Goal: Contribute content

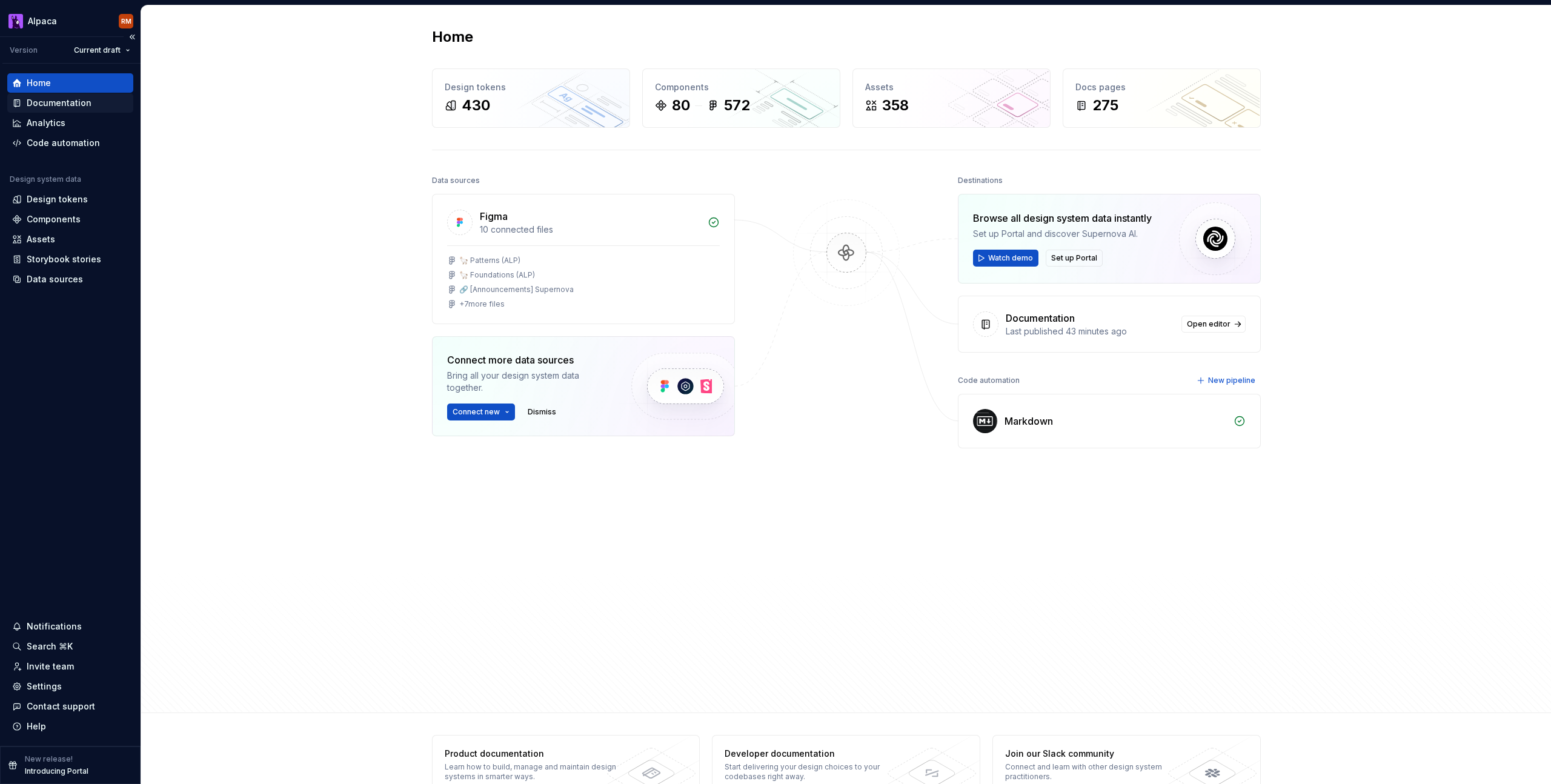
click at [78, 107] on div "Documentation" at bounding box center [59, 103] width 65 height 12
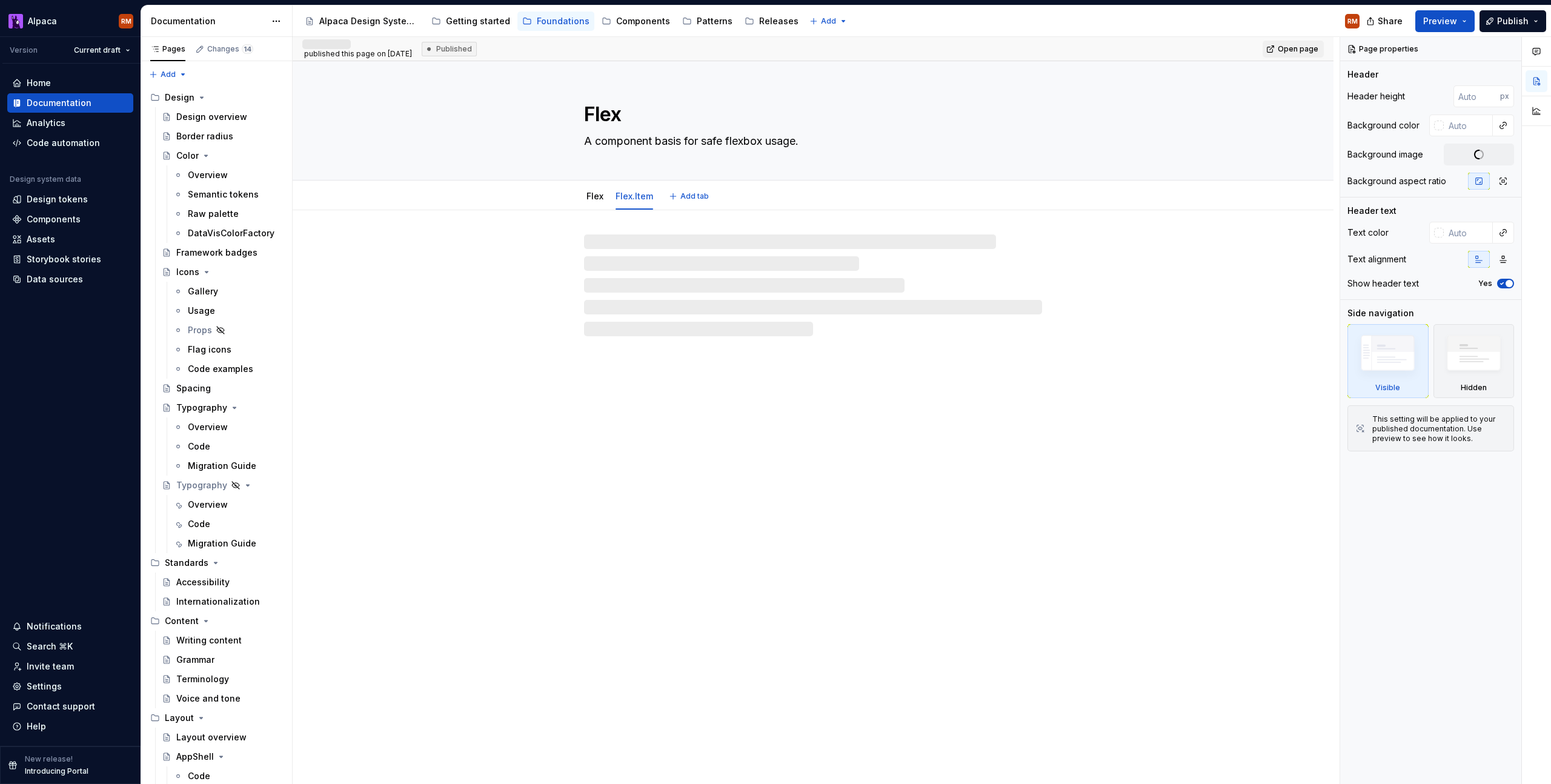
click at [958, 158] on div "Flex A component basis for safe flexbox usage." at bounding box center [812, 120] width 458 height 119
click at [628, 22] on div "Components" at bounding box center [642, 21] width 54 height 12
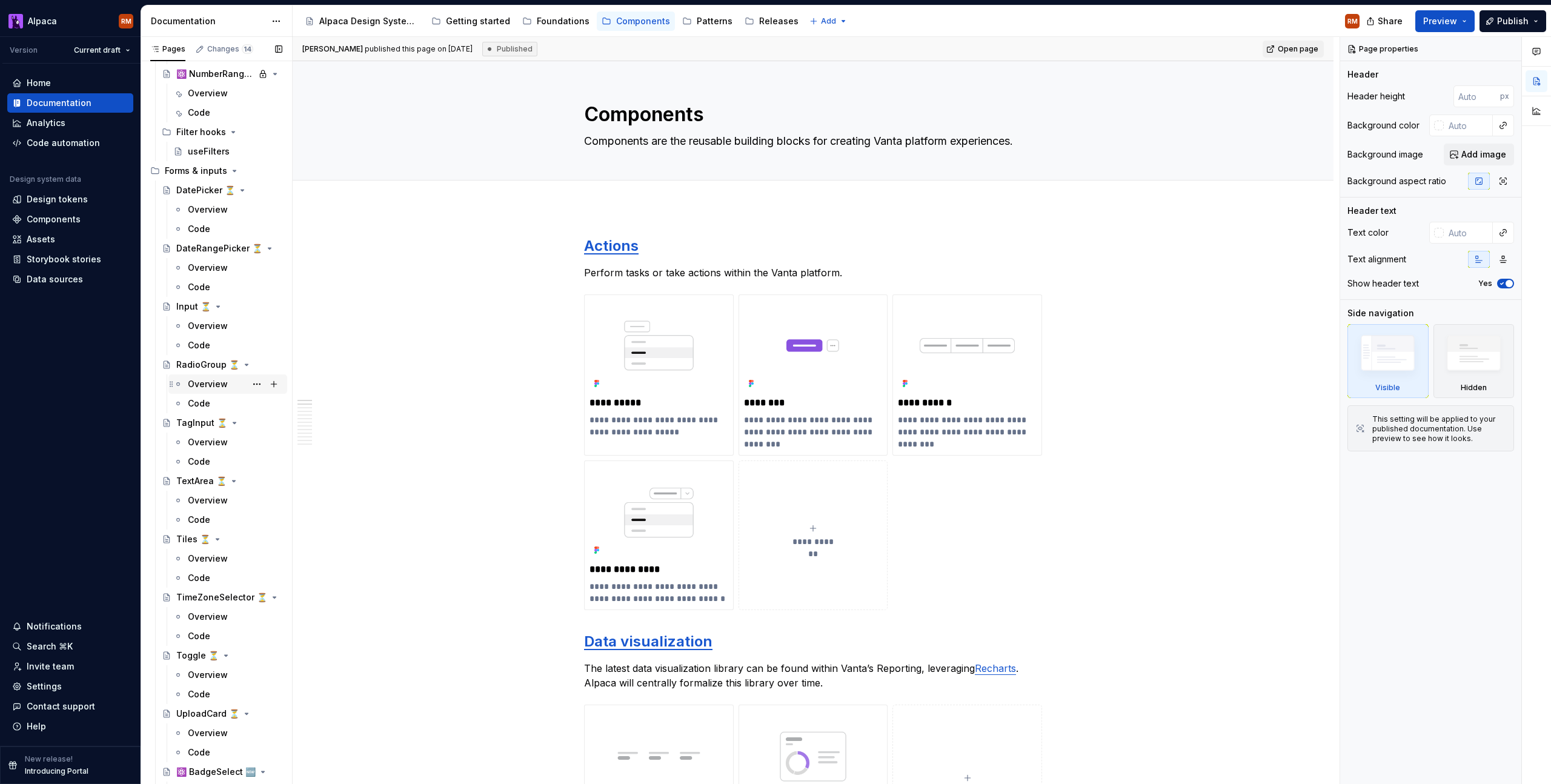
scroll to position [3664, 0]
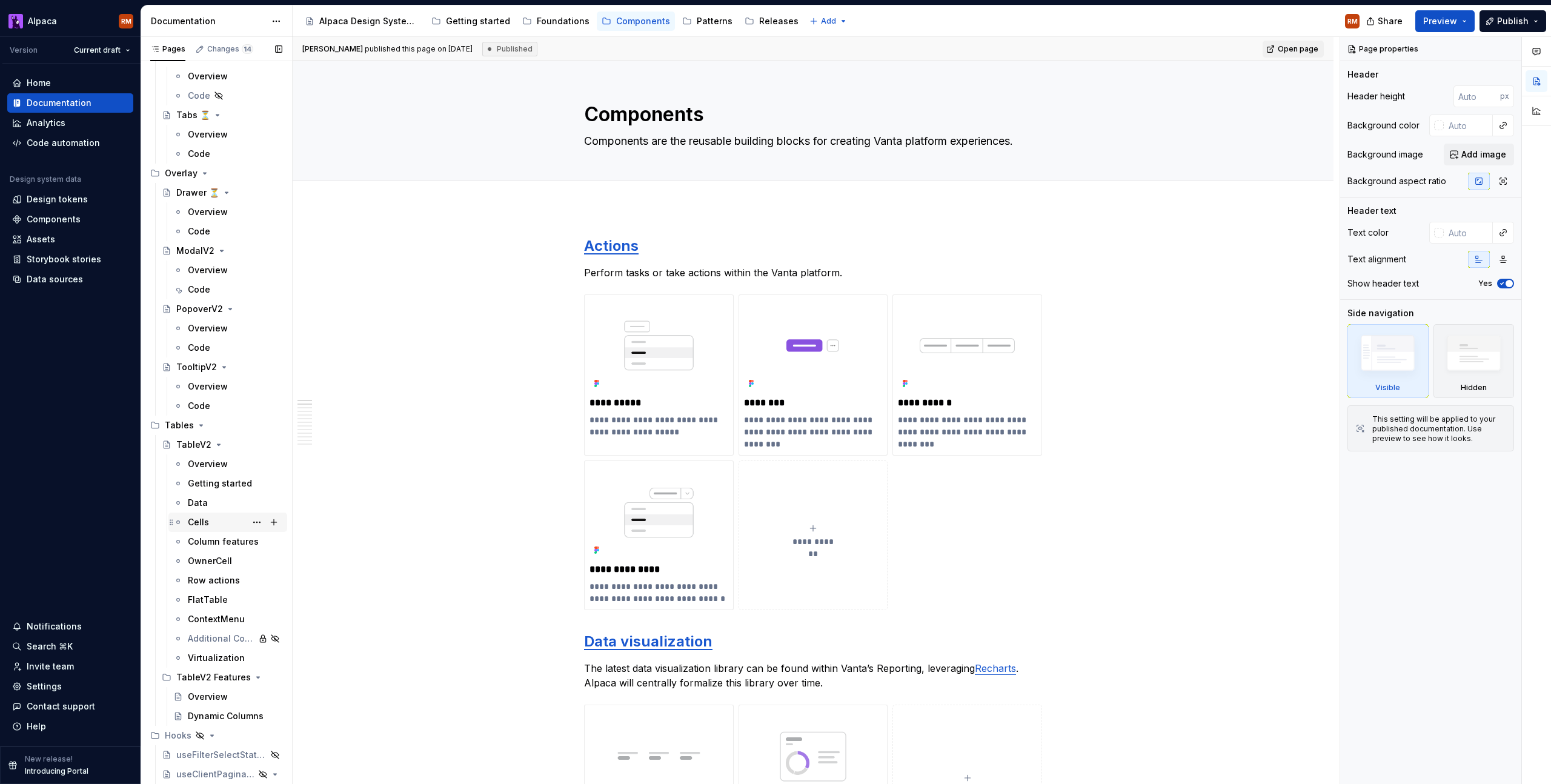
click at [221, 519] on div "Cells" at bounding box center [235, 522] width 95 height 17
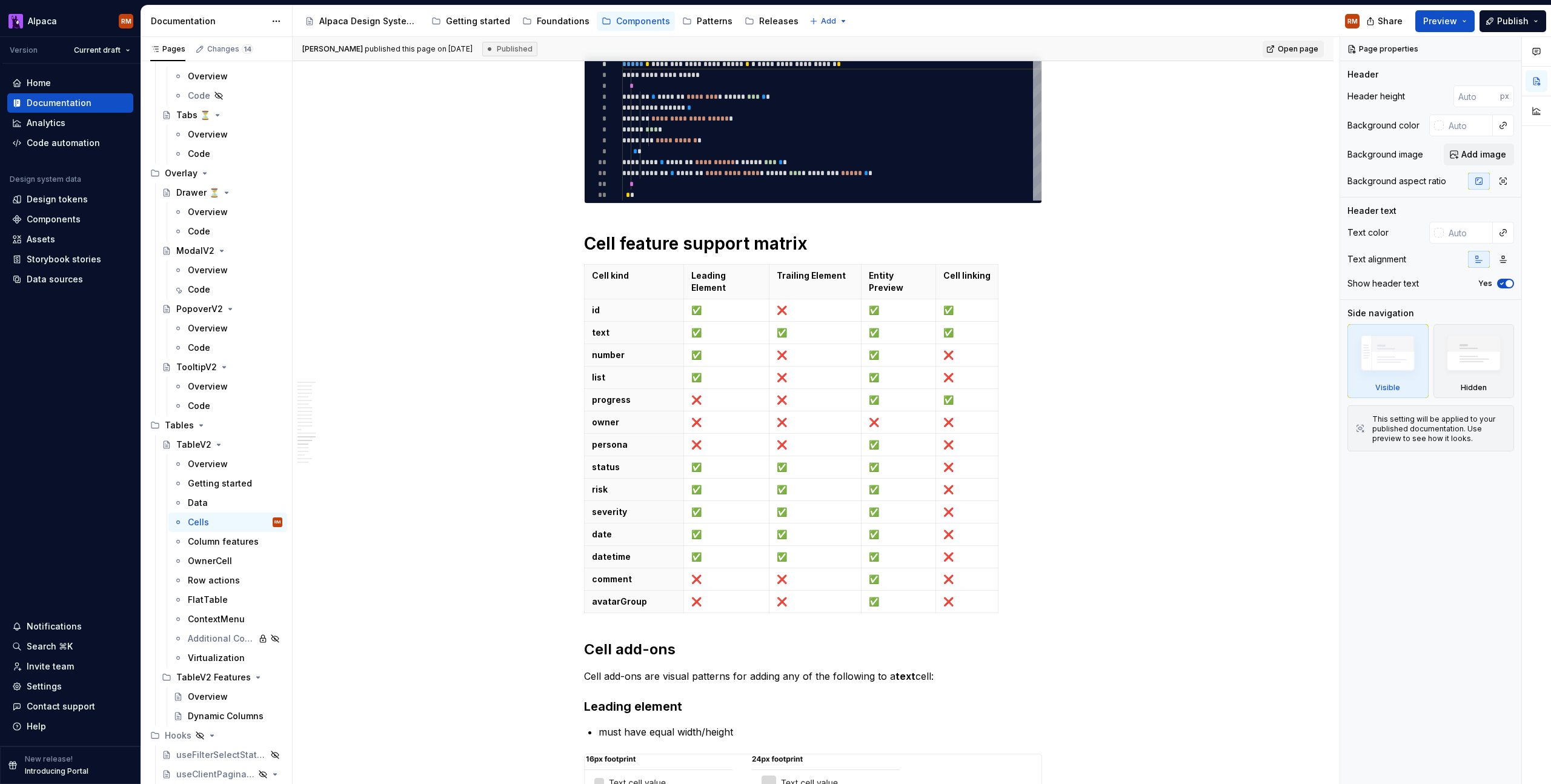
scroll to position [3290, 0]
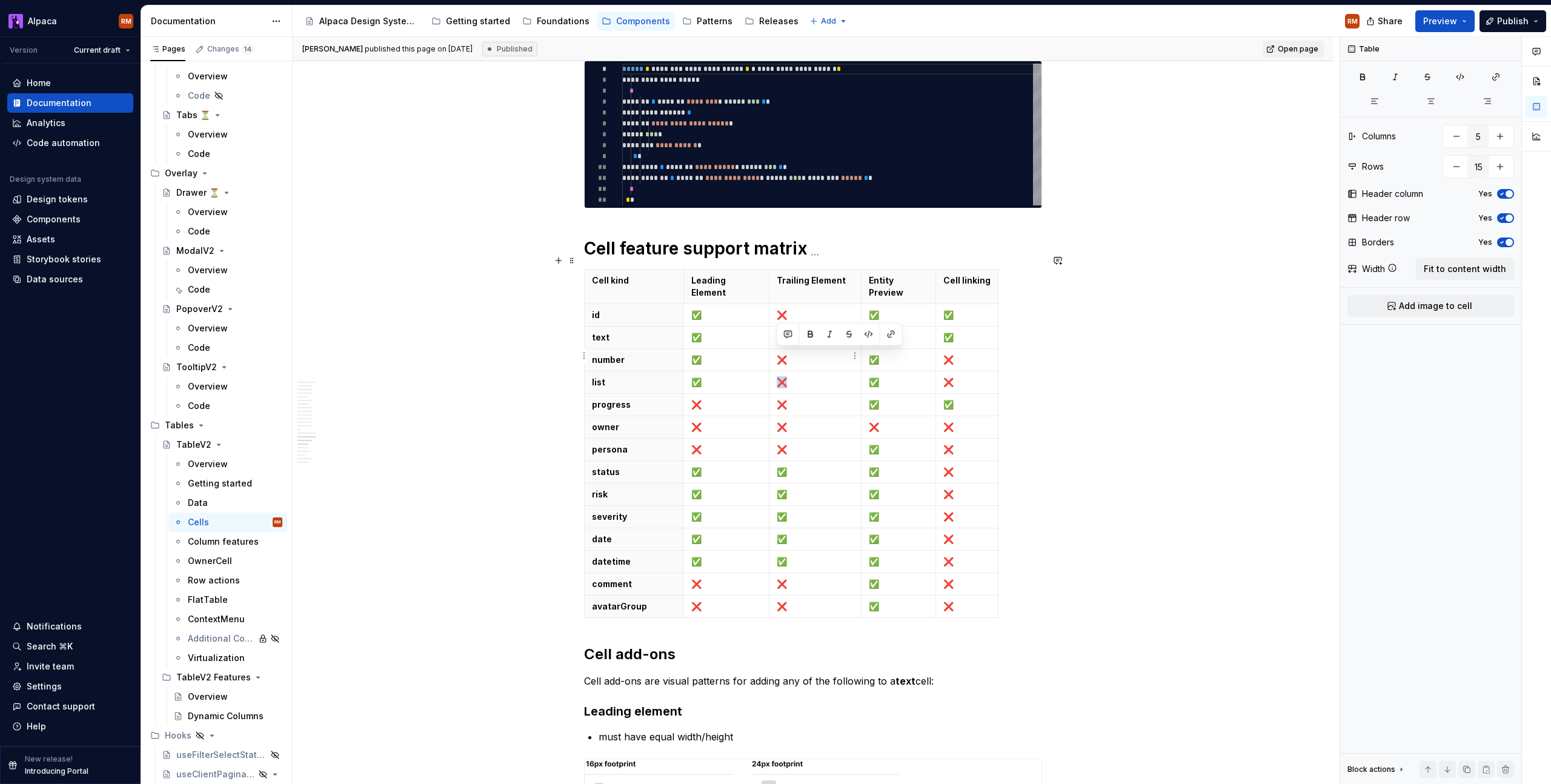
click at [776, 376] on p "❌" at bounding box center [815, 382] width 77 height 12
copy p "❌"
drag, startPoint x: 881, startPoint y: 355, endPoint x: 869, endPoint y: 354, distance: 12.0
click at [869, 376] on p "✅" at bounding box center [898, 382] width 59 height 12
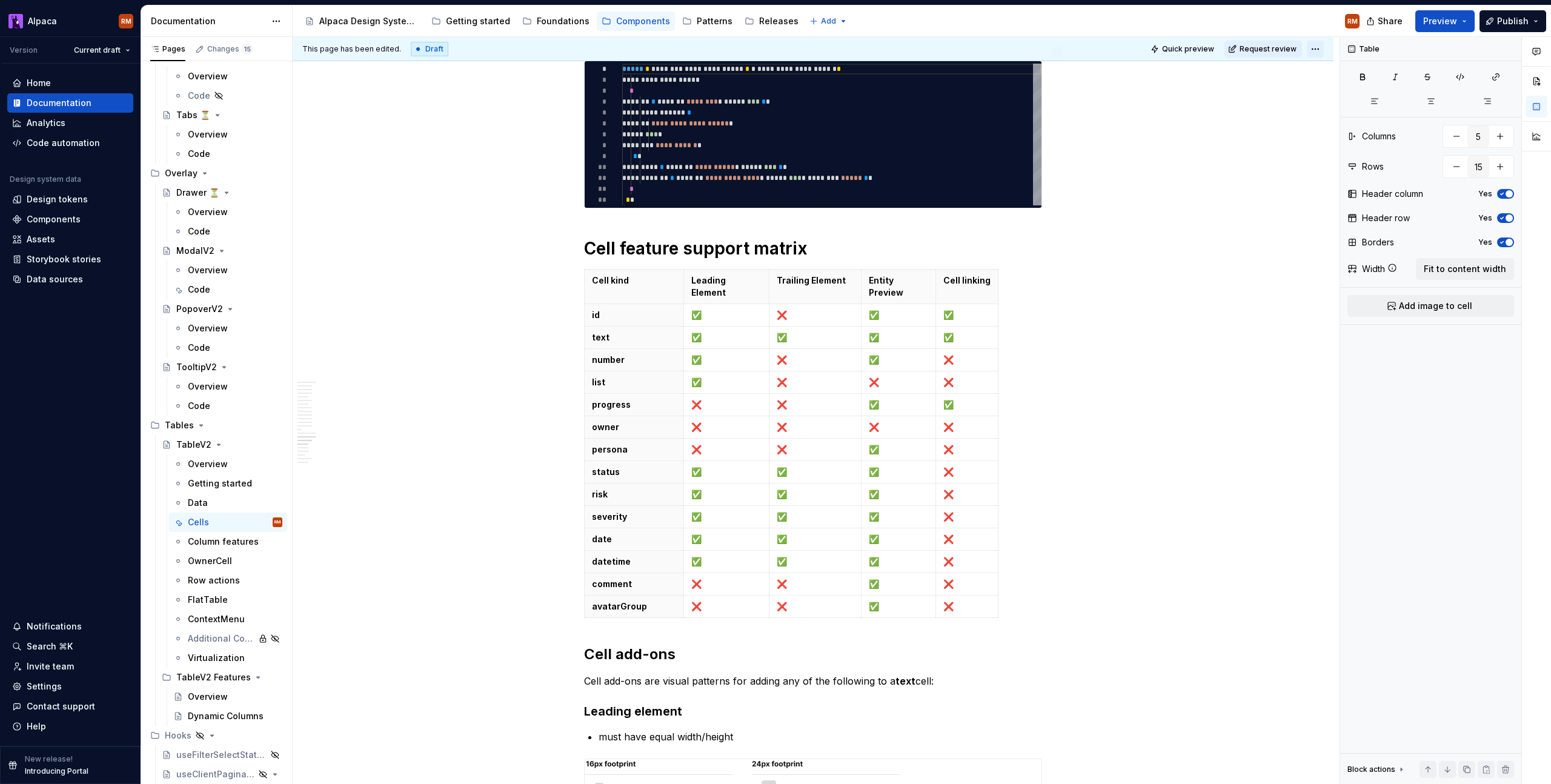
click at [1314, 48] on html "Alpaca RM Version Current draft Home Documentation Analytics Code automation De…" at bounding box center [776, 392] width 1551 height 784
click at [1493, 135] on div "Ready for publish" at bounding box center [1491, 133] width 84 height 12
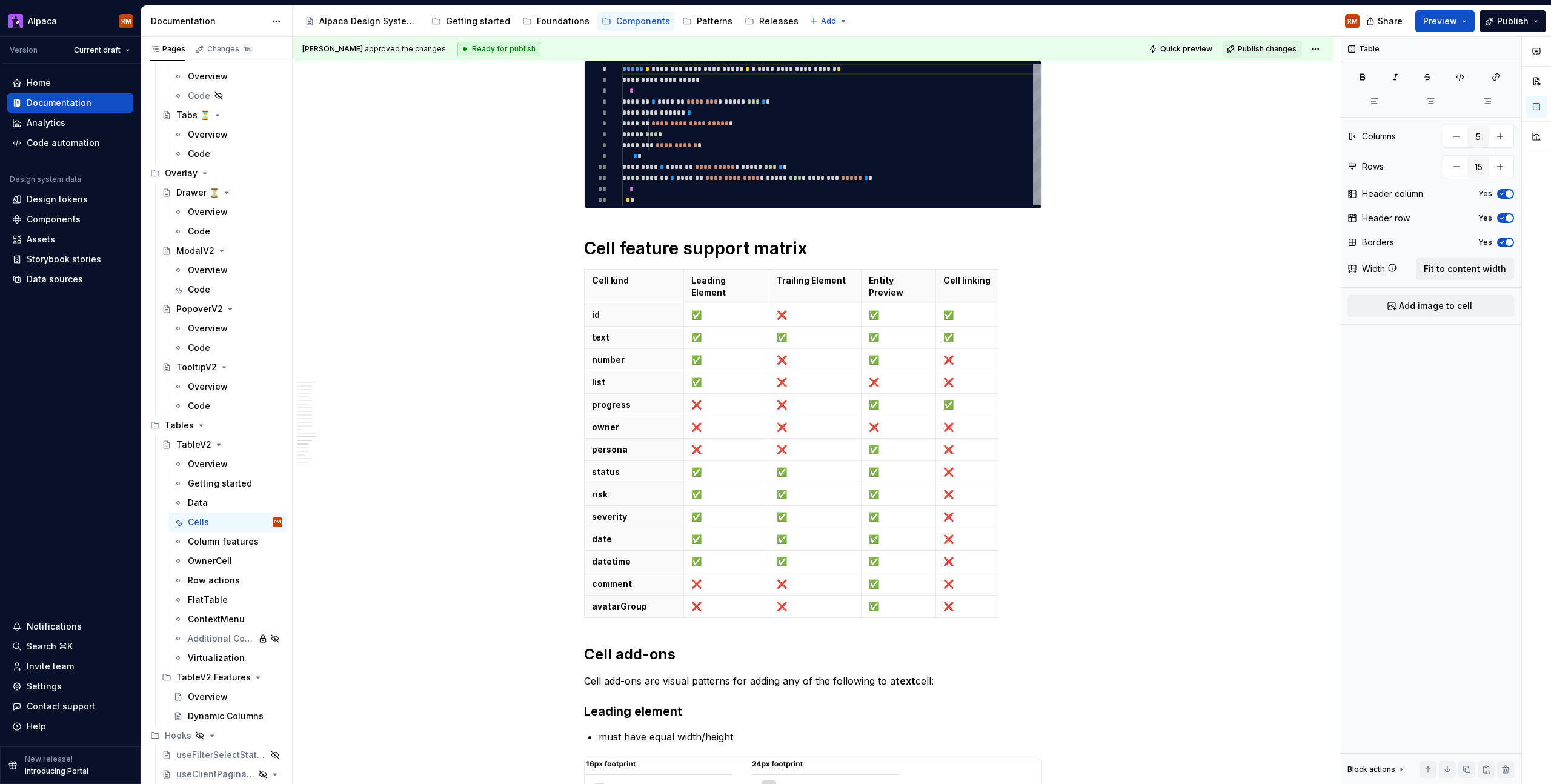
scroll to position [2928, 0]
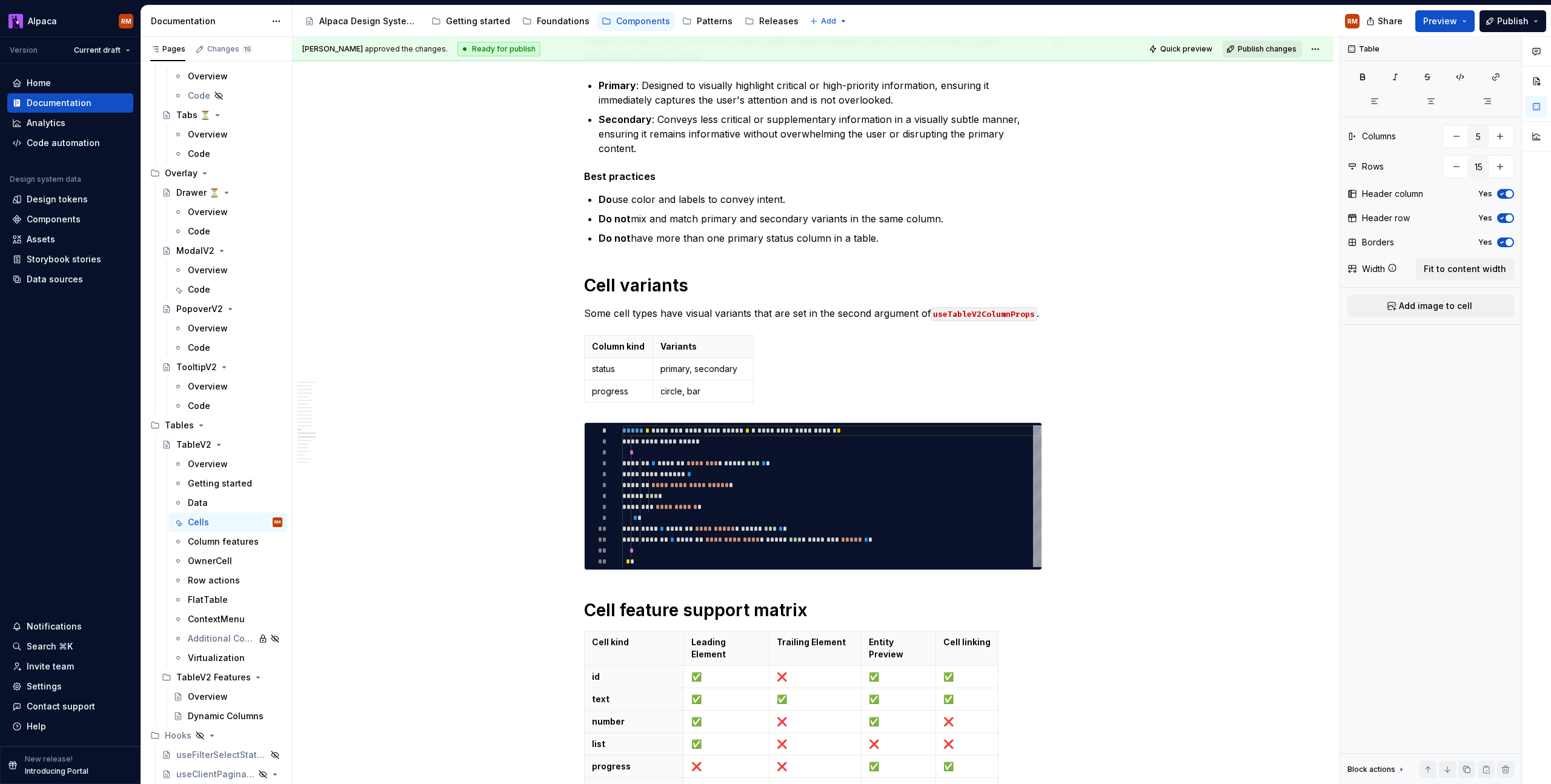
click at [1261, 46] on span "Publish changes" at bounding box center [1266, 49] width 59 height 10
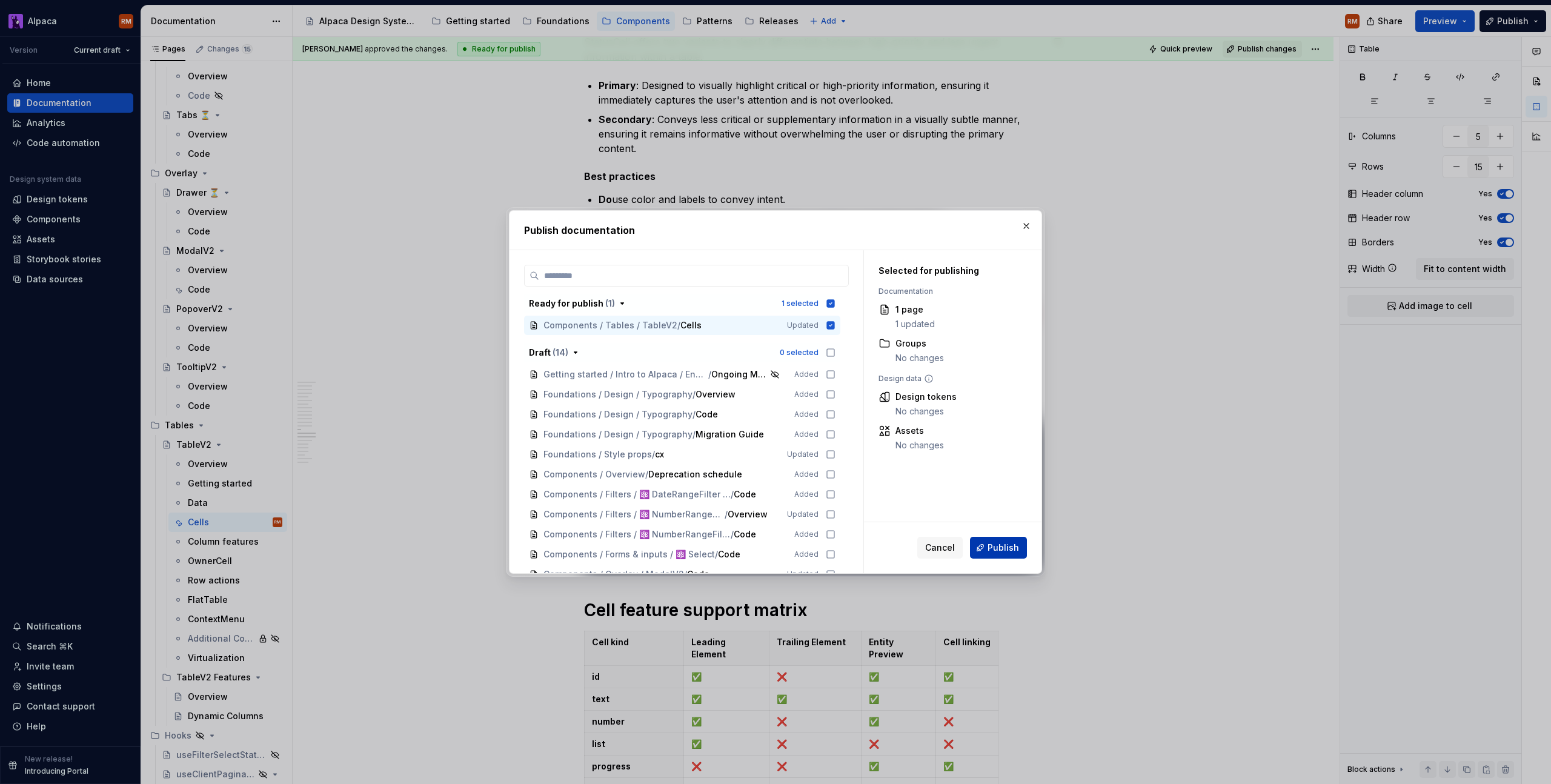
click at [1010, 548] on span "Publish" at bounding box center [1002, 547] width 31 height 12
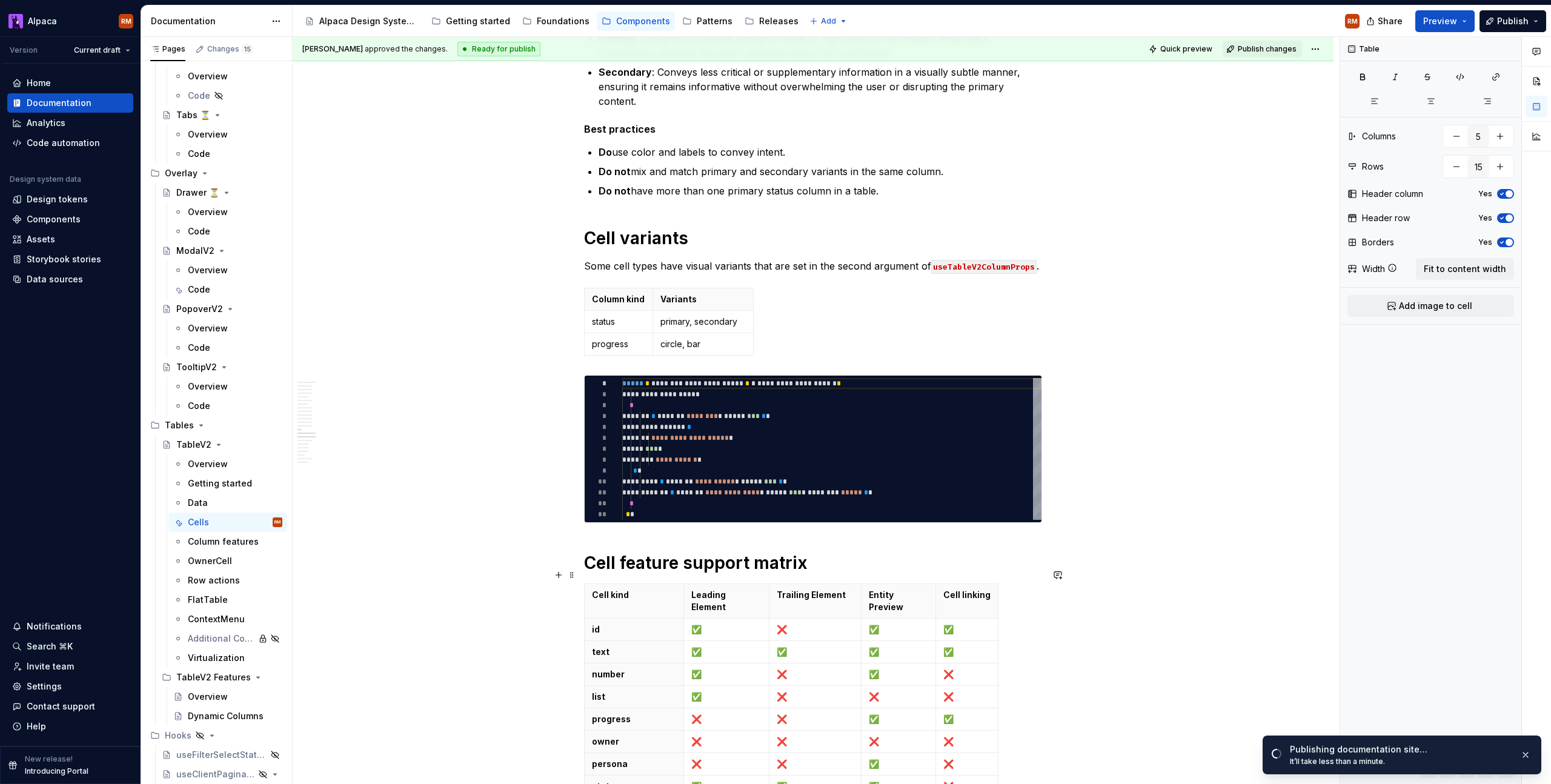
scroll to position [2976, 0]
click at [1128, 580] on div "**********" at bounding box center [813, 119] width 1041 height 5713
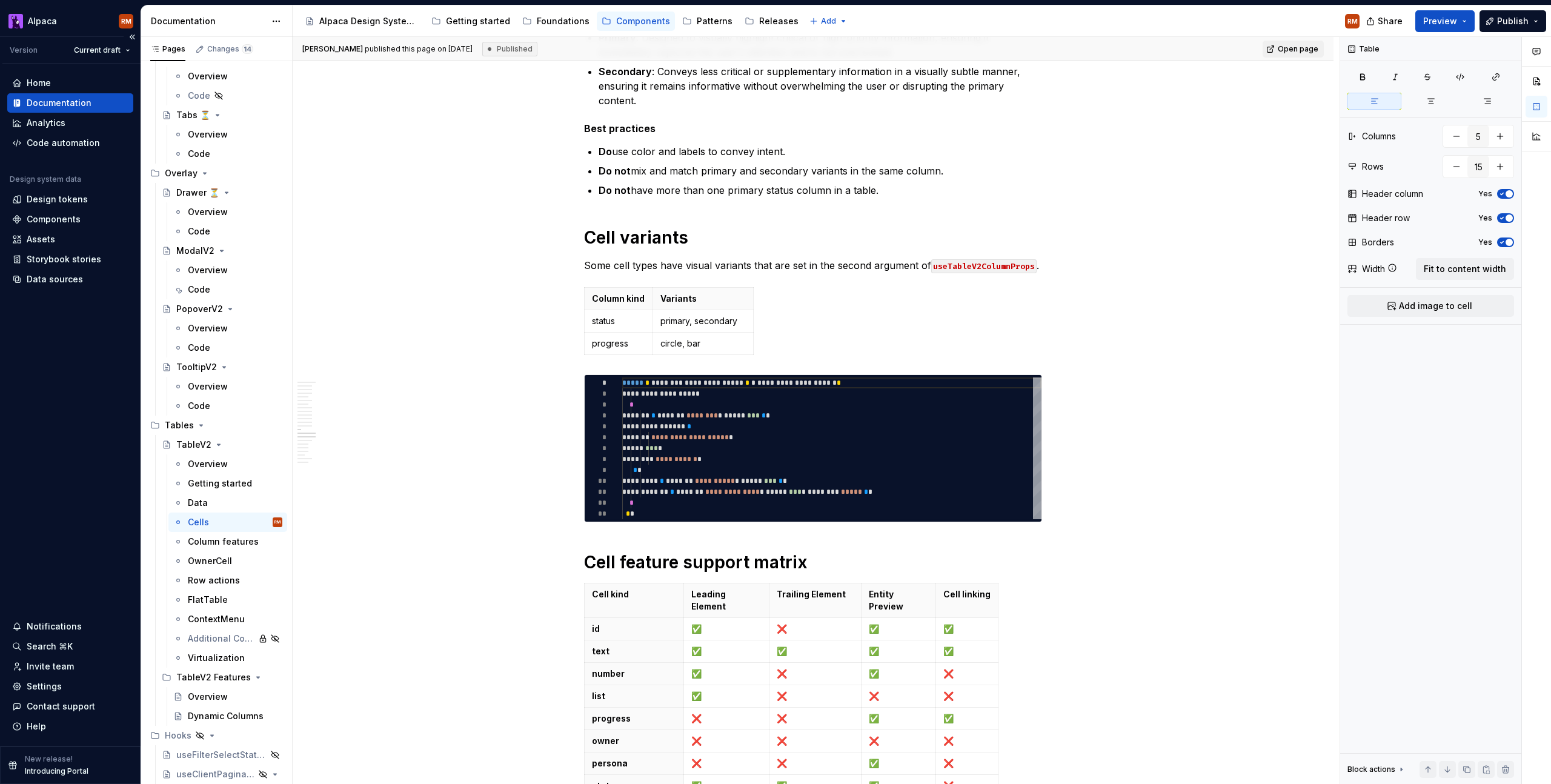
type textarea "*"
